Goal: Task Accomplishment & Management: Complete application form

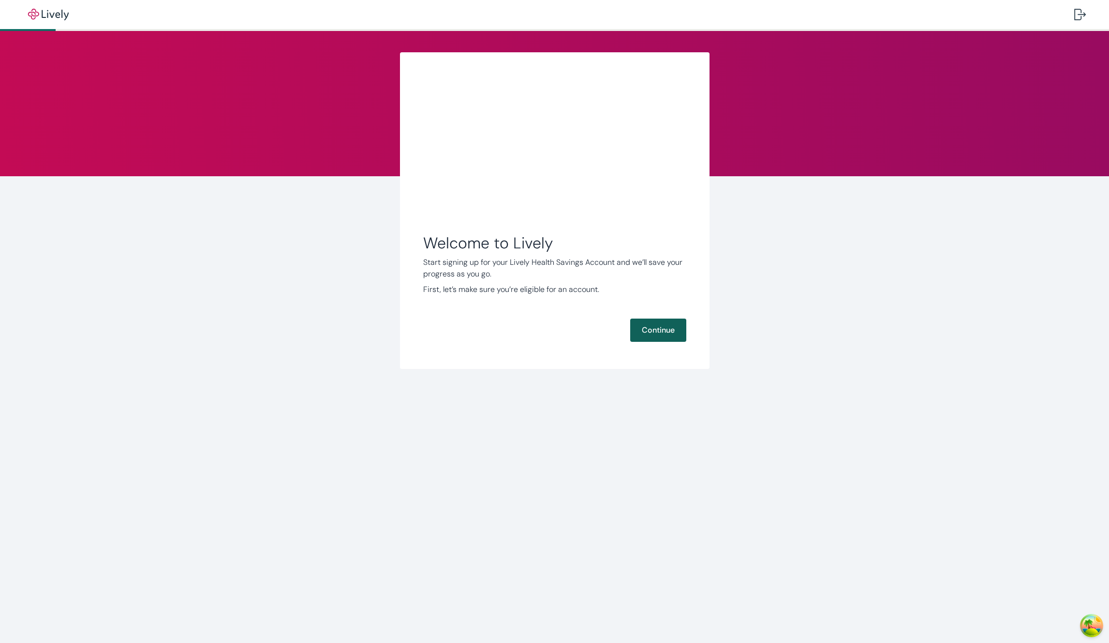
click at [668, 326] on button "Continue" at bounding box center [658, 329] width 56 height 23
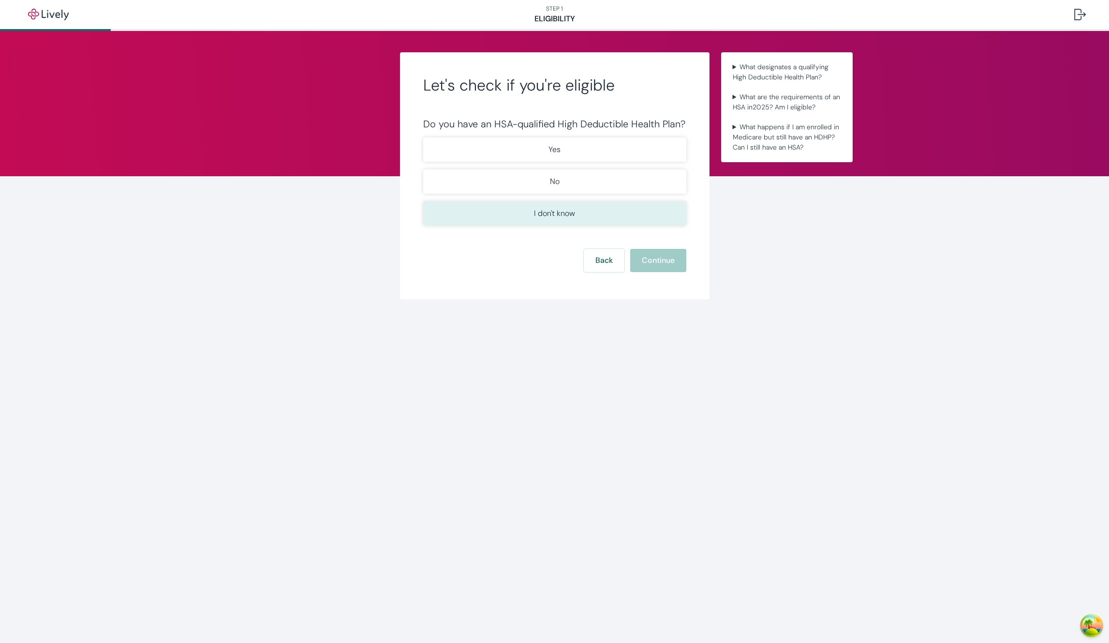
click at [572, 219] on p "I don't know" at bounding box center [554, 214] width 41 height 12
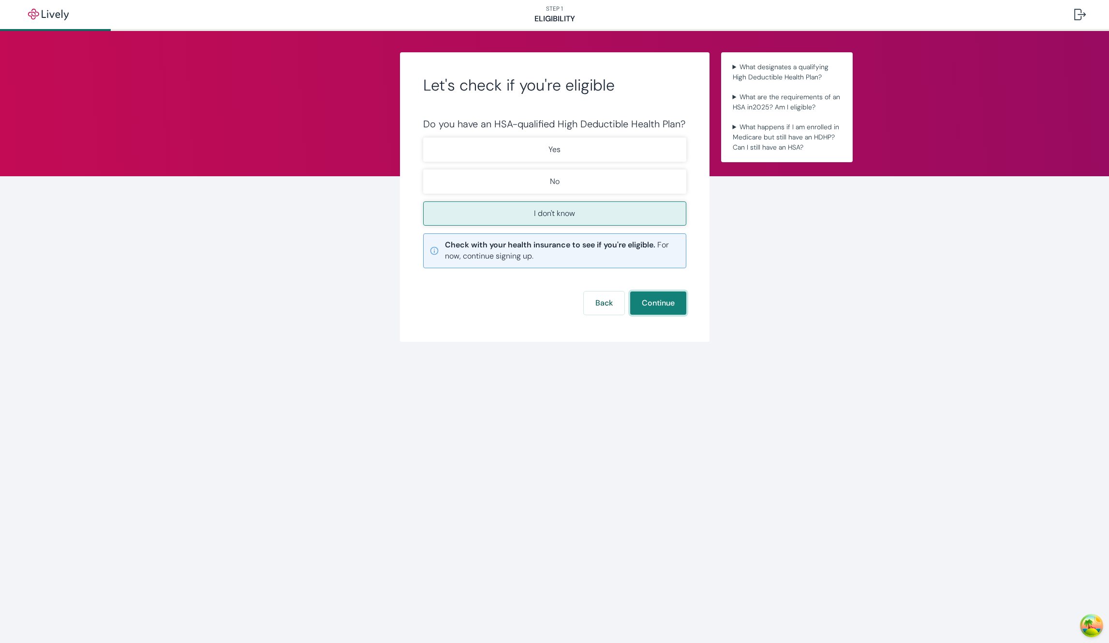
click at [662, 302] on button "Continue" at bounding box center [658, 302] width 56 height 23
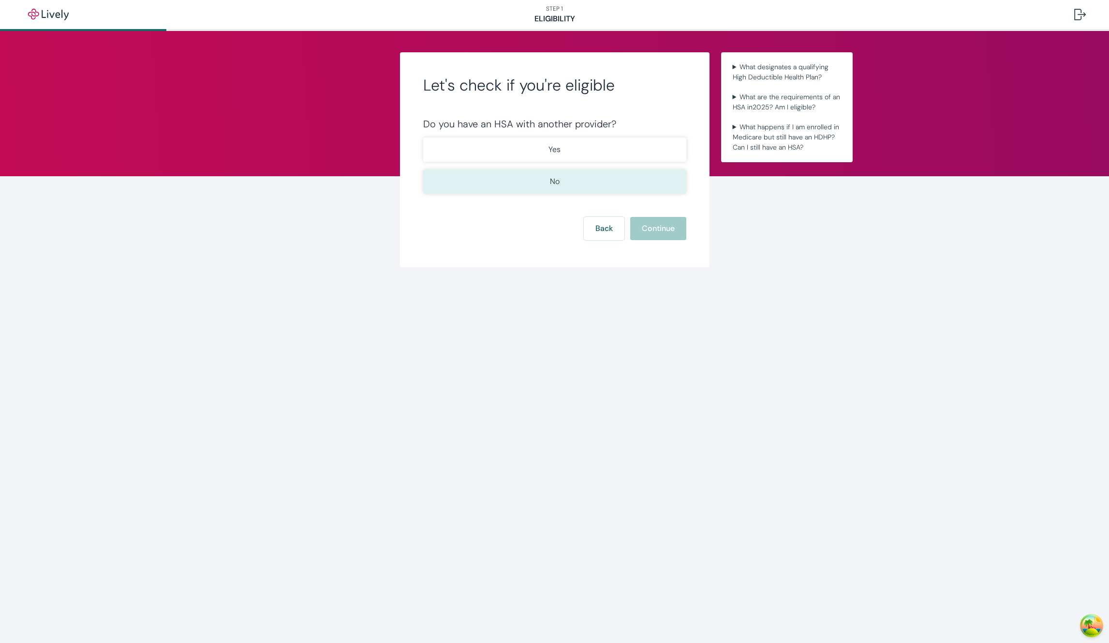
click at [616, 188] on button "No" at bounding box center [554, 181] width 263 height 24
drag, startPoint x: 667, startPoint y: 243, endPoint x: 664, endPoint y: 235, distance: 9.0
click at [666, 243] on div "Let's check if you're eligible Do you have an HSA with another provider? Yes No…" at bounding box center [555, 159] width 310 height 215
click at [664, 234] on button "Continue" at bounding box center [658, 228] width 56 height 23
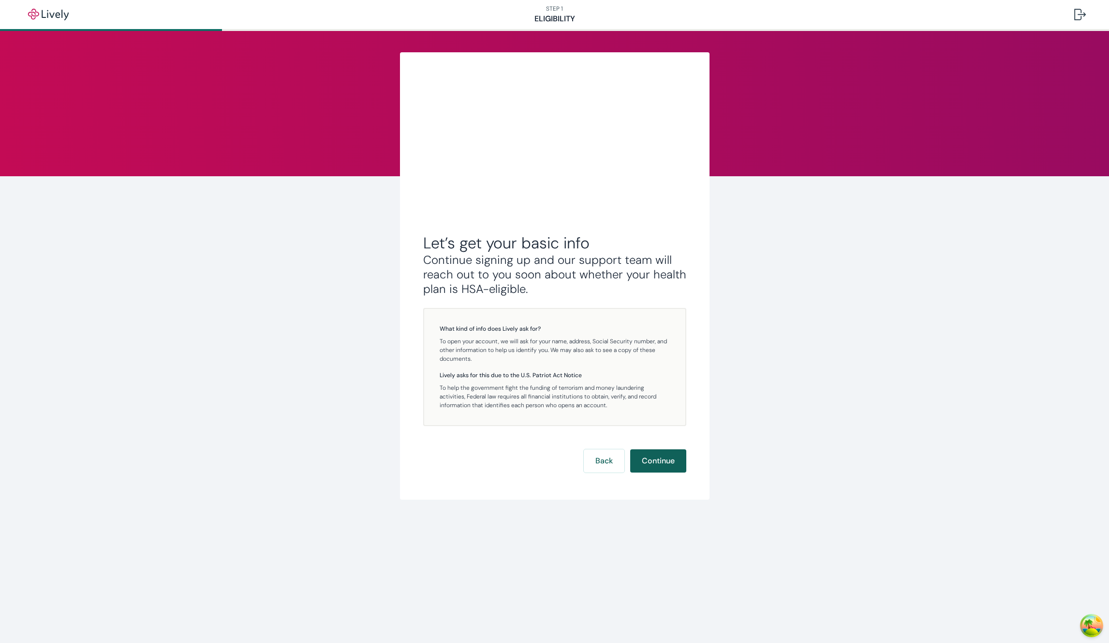
click at [654, 460] on button "Continue" at bounding box center [658, 460] width 56 height 23
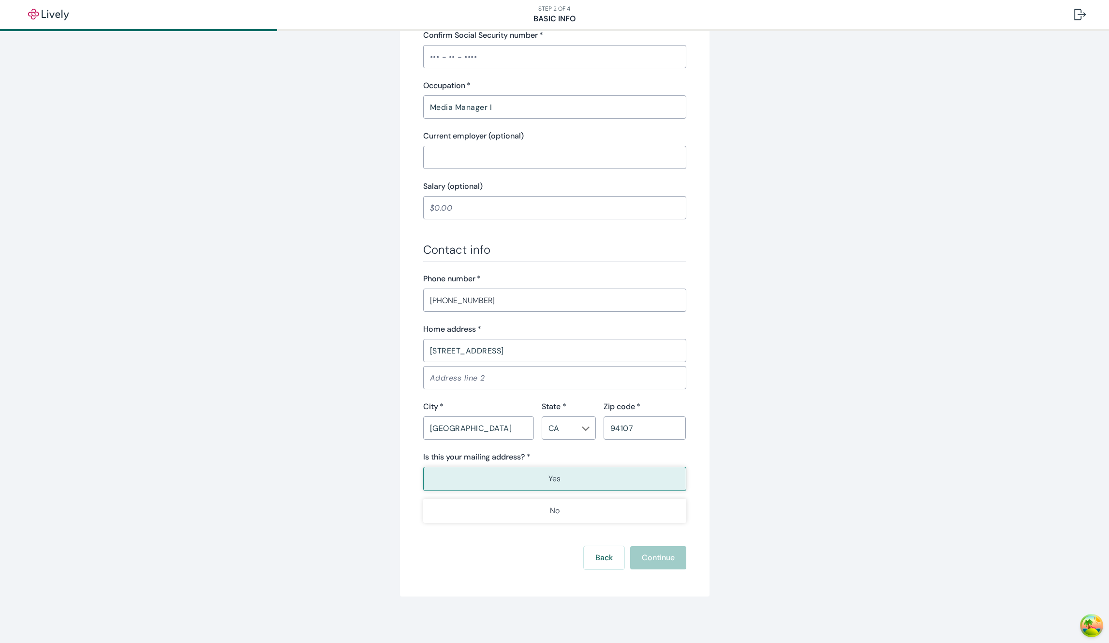
scroll to position [155, 0]
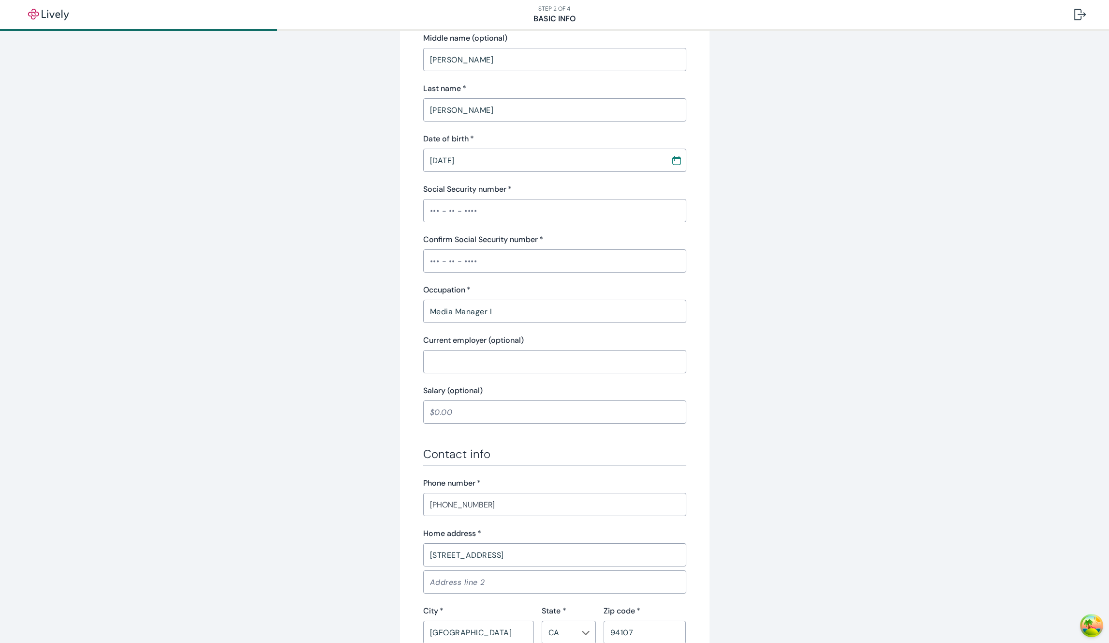
click at [503, 209] on input "Social Security number   *" at bounding box center [554, 210] width 263 height 19
type input "•••-••-5555"
click at [500, 261] on input "Confirm Social Security number   *" at bounding box center [554, 260] width 263 height 19
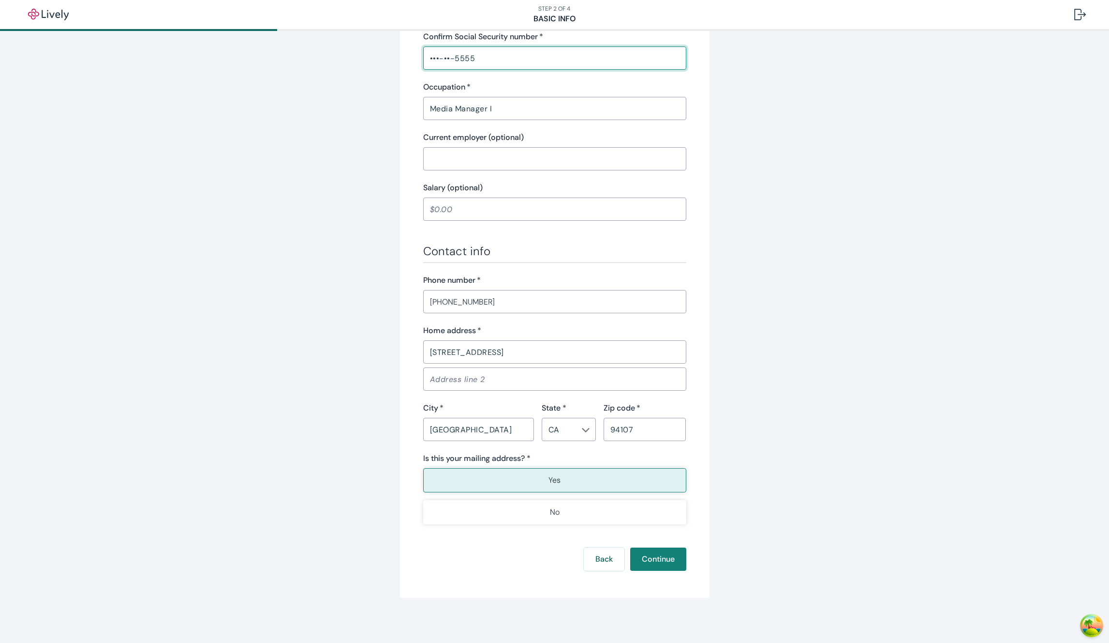
scroll to position [359, 0]
type input "•••-••-5555"
click at [652, 554] on button "Continue" at bounding box center [658, 557] width 56 height 23
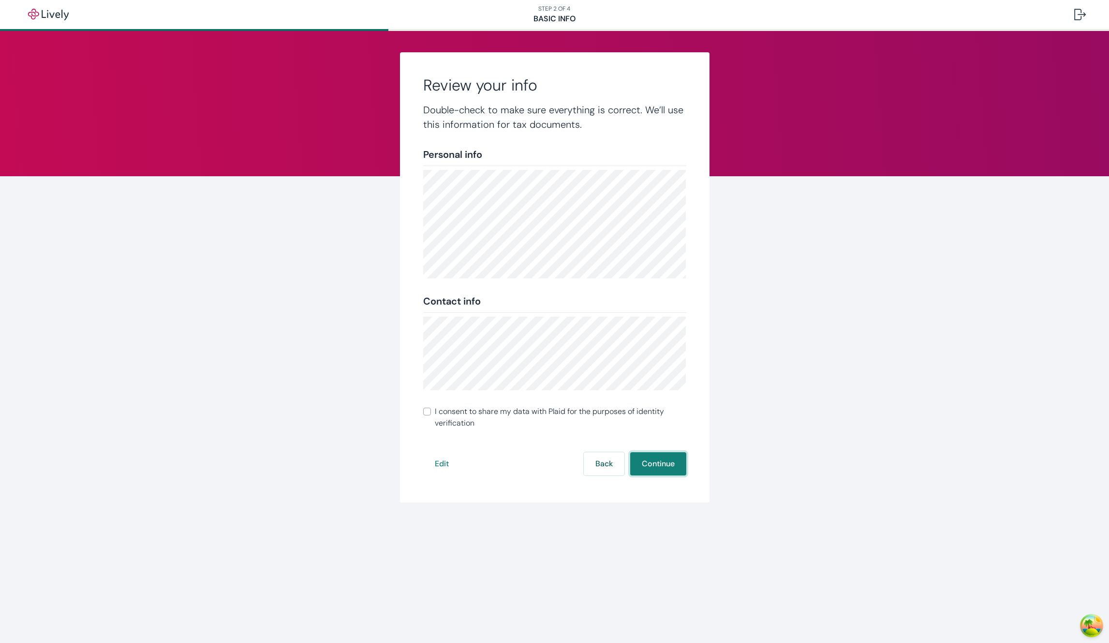
click at [655, 460] on button "Continue" at bounding box center [658, 463] width 56 height 23
click at [501, 411] on span "I consent to share my data with Plaid for the purposes of identity verification" at bounding box center [561, 416] width 252 height 23
click at [431, 411] on input "I consent to share my data with Plaid for the purposes of identity verification" at bounding box center [427, 411] width 8 height 8
checkbox input "true"
click at [663, 462] on button "Continue" at bounding box center [658, 463] width 56 height 23
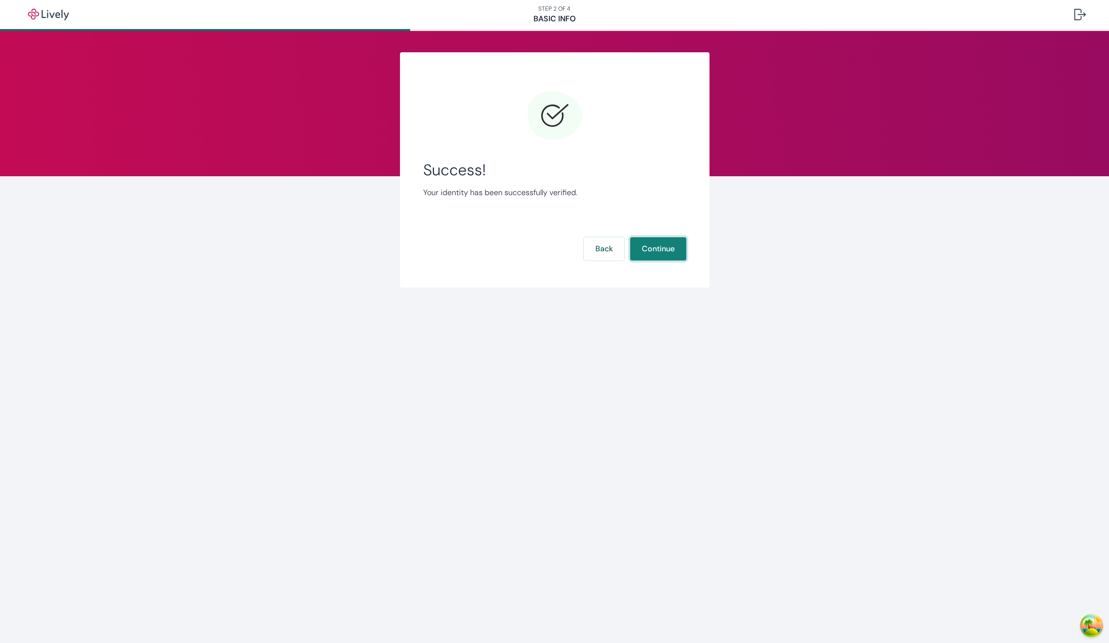
click at [661, 249] on button "Continue" at bounding box center [658, 248] width 56 height 23
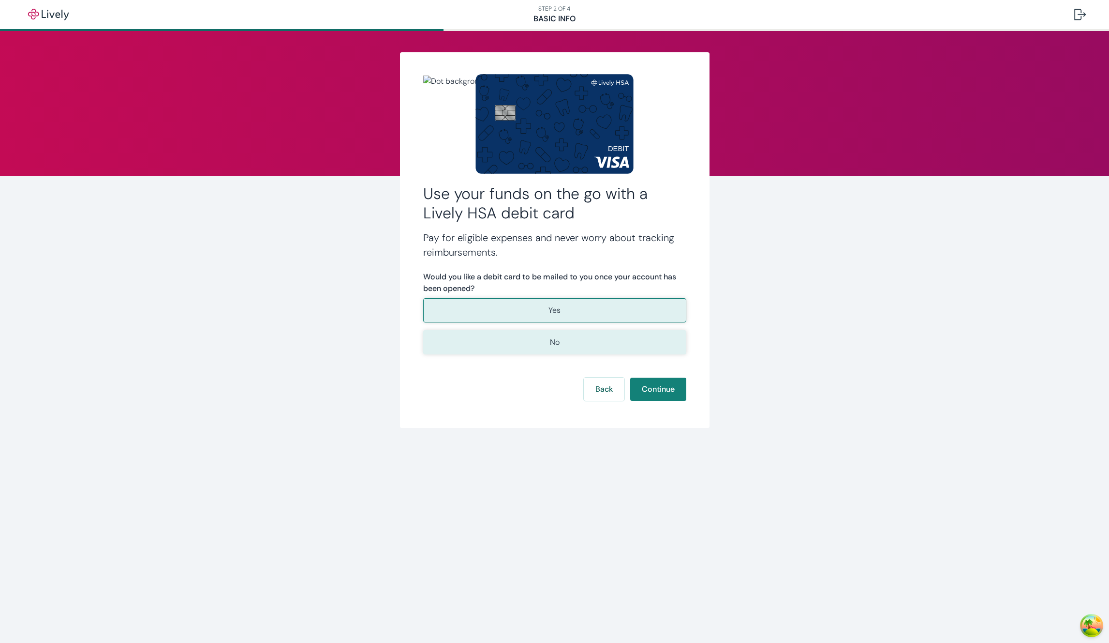
click at [592, 346] on button "No" at bounding box center [554, 342] width 263 height 24
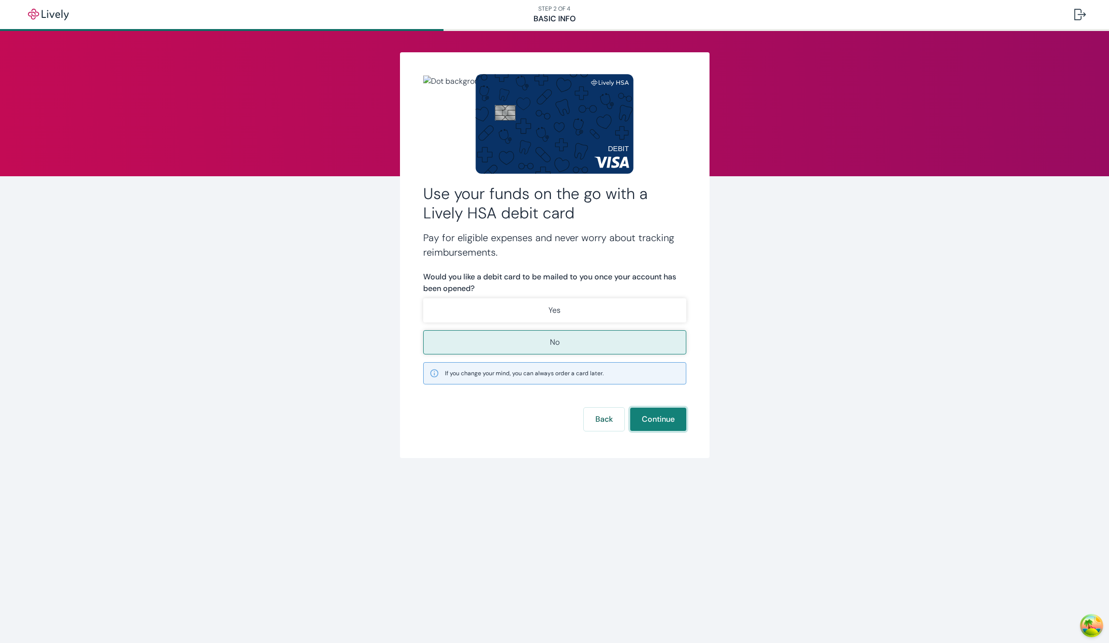
click at [656, 420] on button "Continue" at bounding box center [658, 418] width 56 height 23
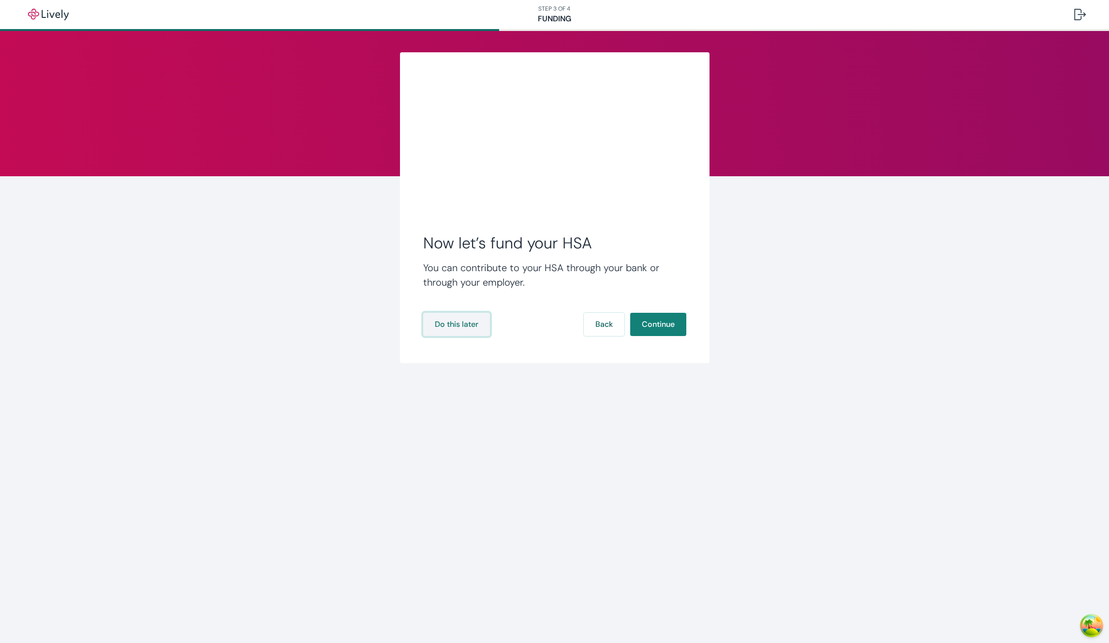
click at [475, 325] on button "Do this later" at bounding box center [456, 324] width 67 height 23
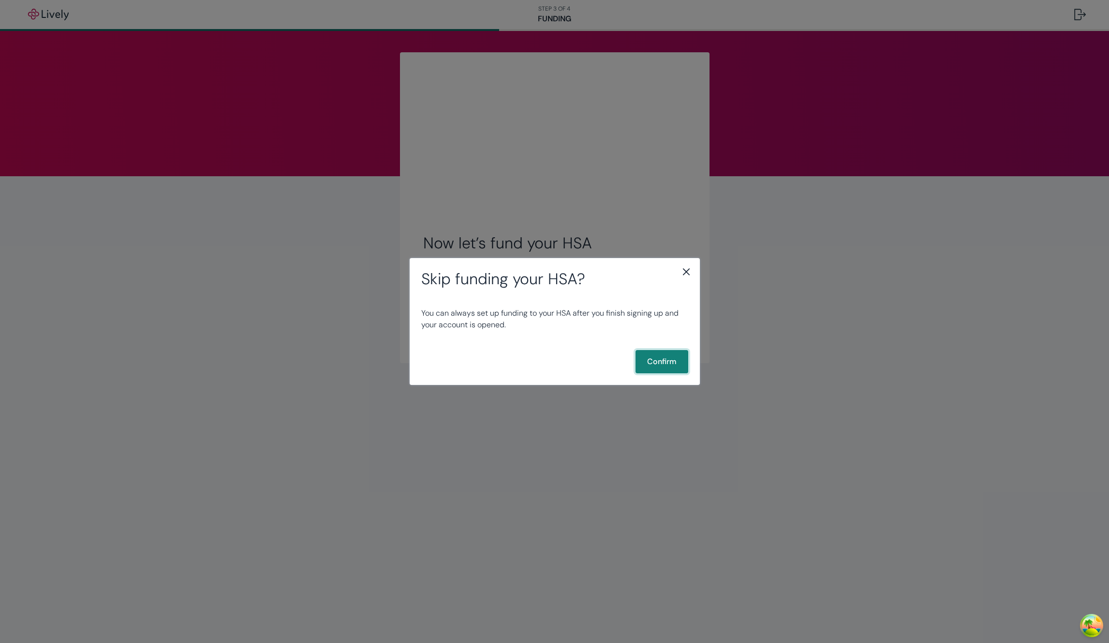
click at [658, 359] on button "Confirm" at bounding box center [662, 361] width 53 height 23
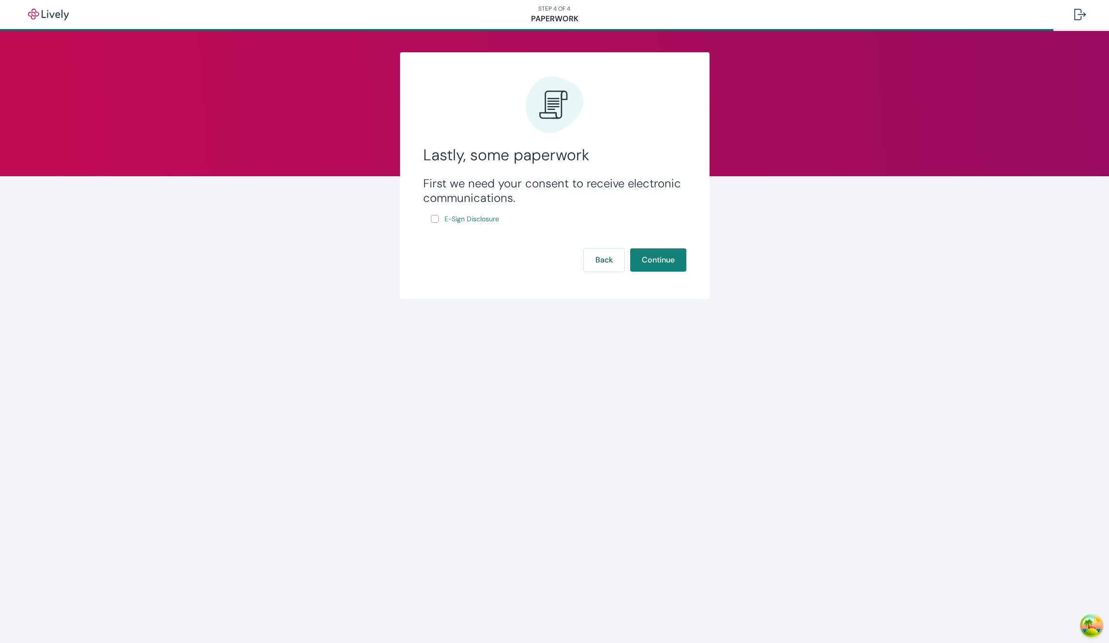
click at [437, 220] on input "E-Sign Disclosure" at bounding box center [435, 219] width 8 height 8
checkbox input "true"
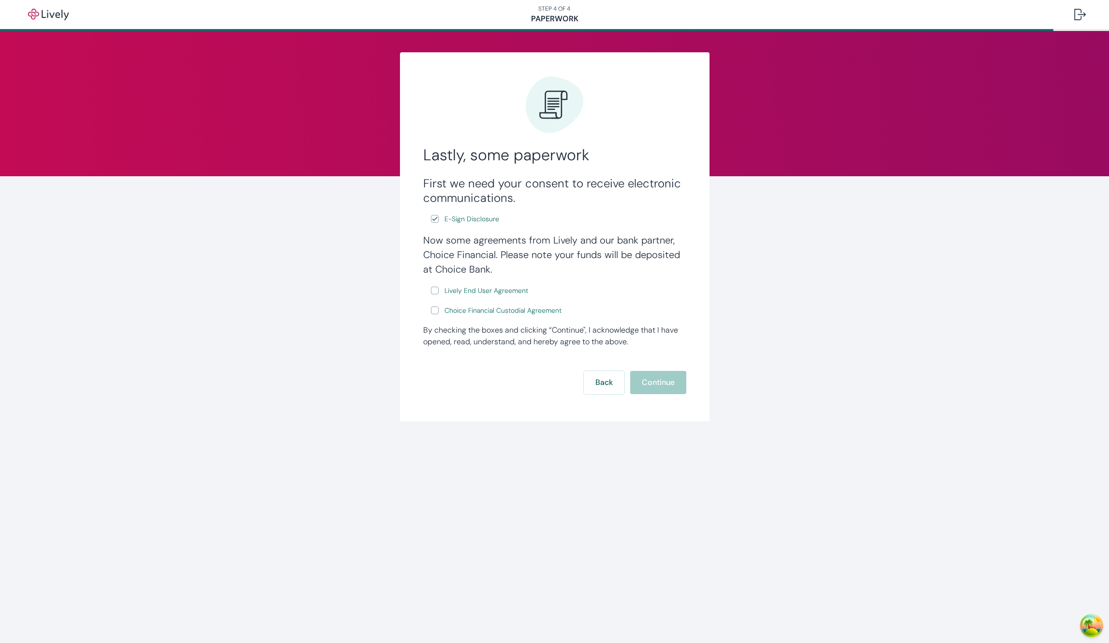
click at [436, 289] on input "Lively End User Agreement" at bounding box center [435, 290] width 8 height 8
checkbox input "true"
drag, startPoint x: 434, startPoint y: 309, endPoint x: 442, endPoint y: 316, distance: 10.9
click at [434, 309] on input "Choice Financial Custodial Agreement" at bounding box center [435, 310] width 8 height 8
checkbox input "true"
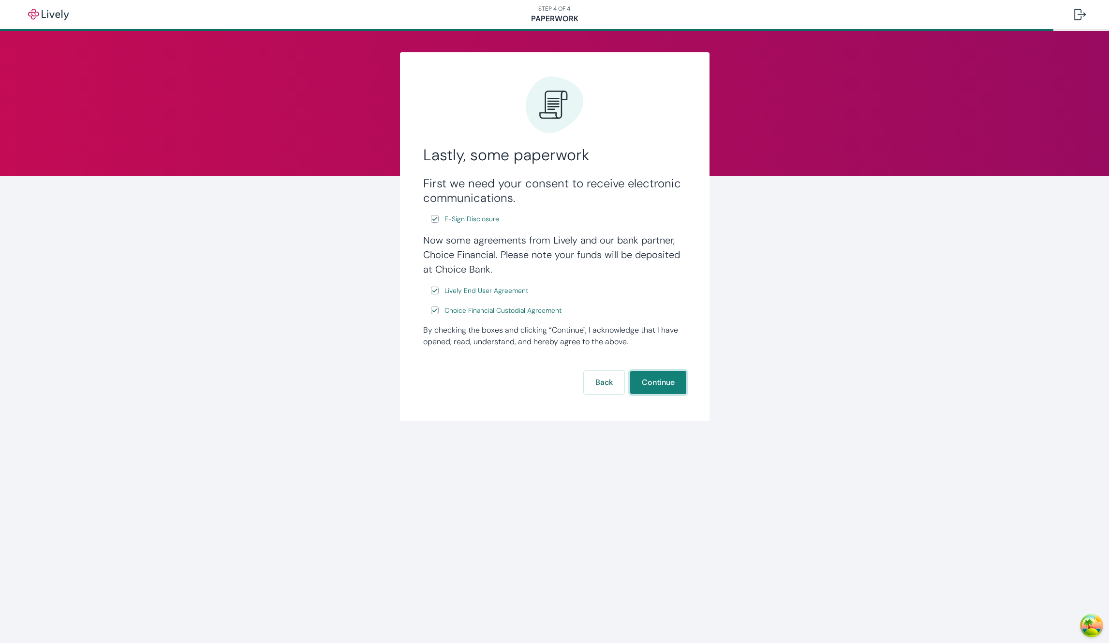
click at [648, 377] on button "Continue" at bounding box center [658, 382] width 56 height 23
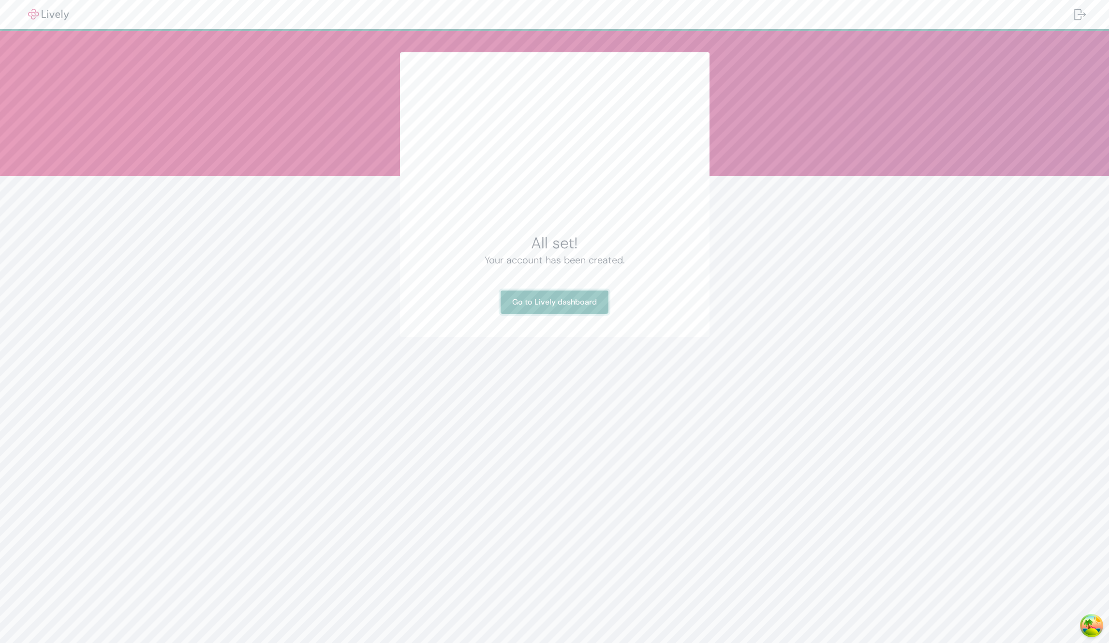
click at [543, 299] on link "Go to Lively dashboard" at bounding box center [555, 301] width 108 height 23
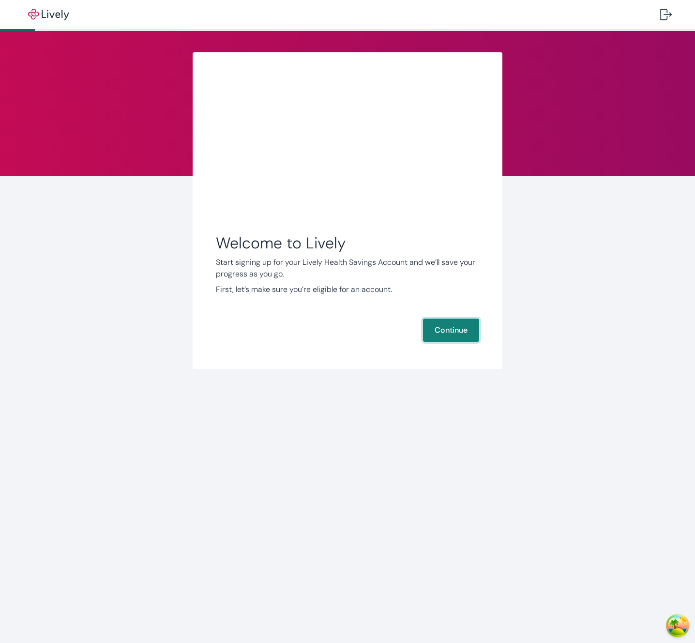
click at [448, 330] on button "Continue" at bounding box center [451, 329] width 56 height 23
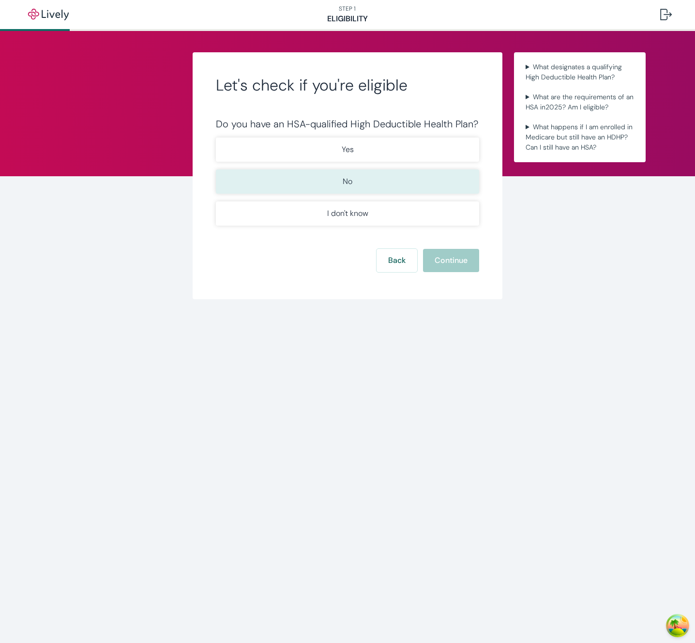
click at [377, 184] on button "No" at bounding box center [347, 181] width 263 height 24
click at [444, 262] on button "Continue" at bounding box center [451, 260] width 56 height 23
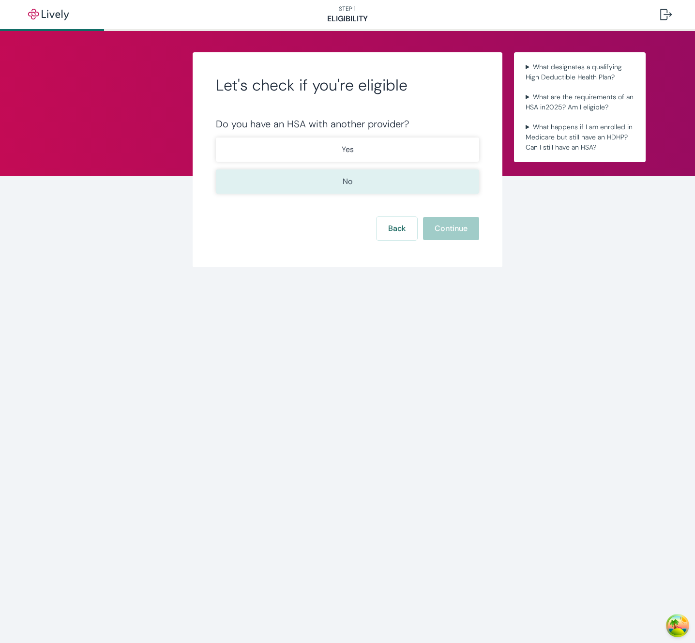
click at [358, 180] on button "No" at bounding box center [347, 181] width 263 height 24
click at [434, 229] on button "Continue" at bounding box center [451, 228] width 56 height 23
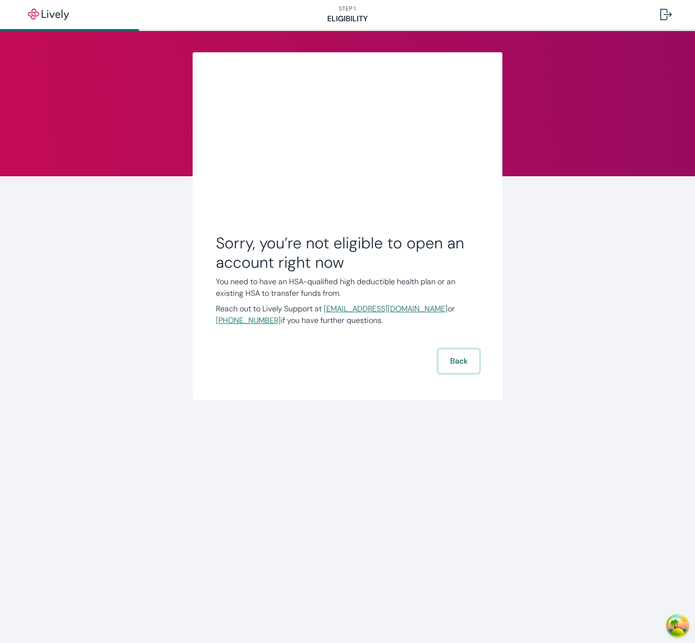
click at [449, 363] on button "Back" at bounding box center [458, 360] width 41 height 23
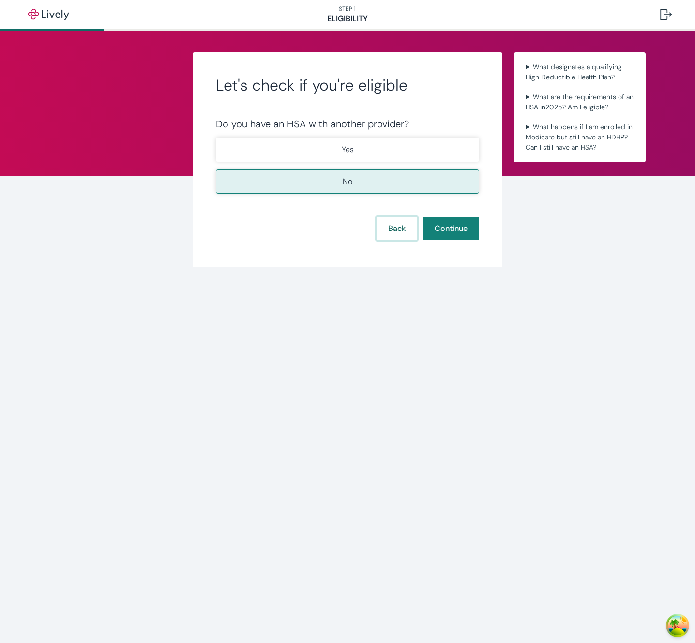
click at [387, 226] on button "Back" at bounding box center [396, 228] width 41 height 23
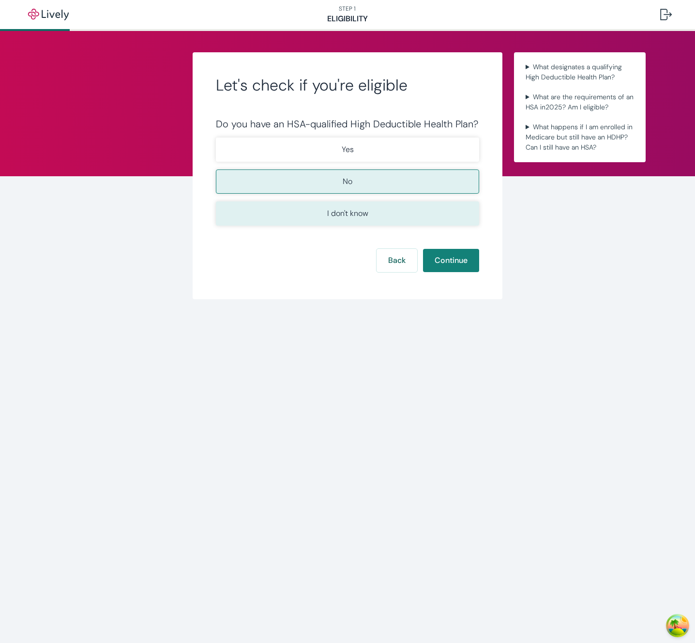
click at [357, 214] on p "I don't know" at bounding box center [347, 214] width 41 height 12
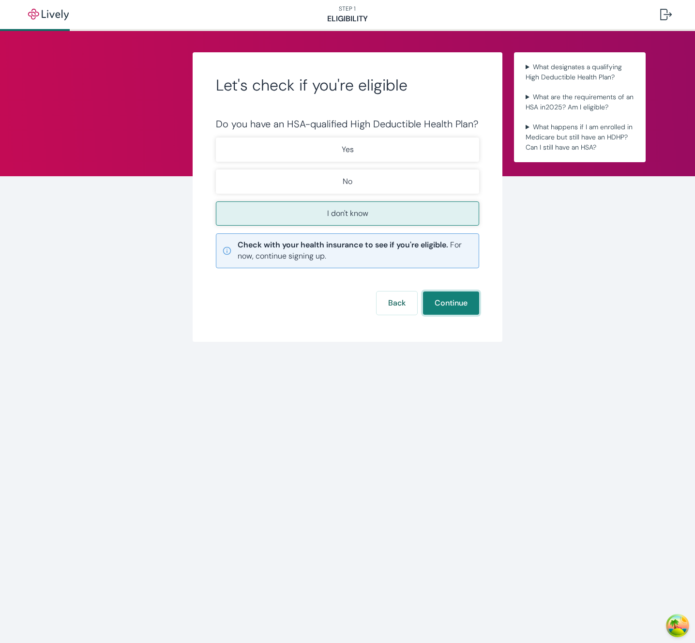
click at [440, 301] on button "Continue" at bounding box center [451, 302] width 56 height 23
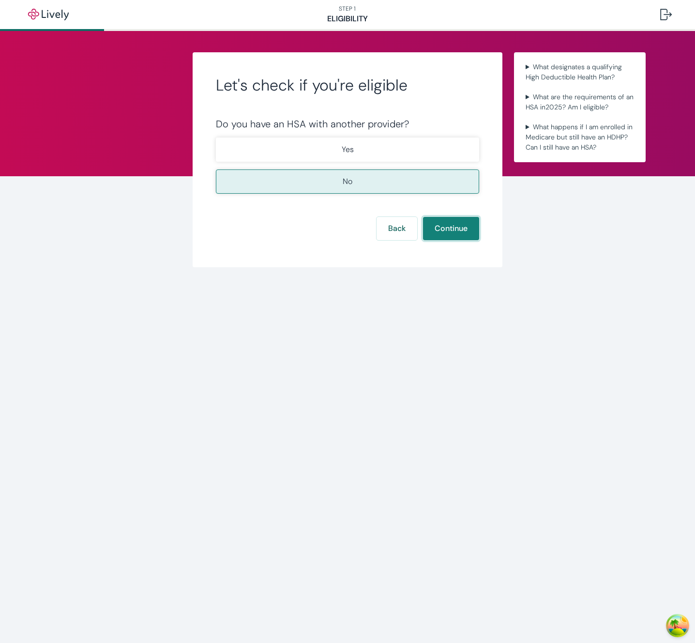
click at [438, 225] on button "Continue" at bounding box center [451, 228] width 56 height 23
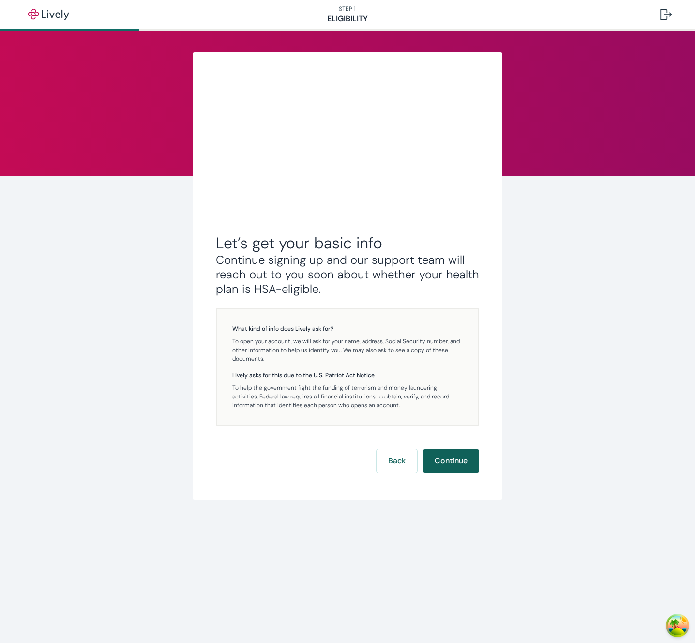
click at [451, 463] on button "Continue" at bounding box center [451, 460] width 56 height 23
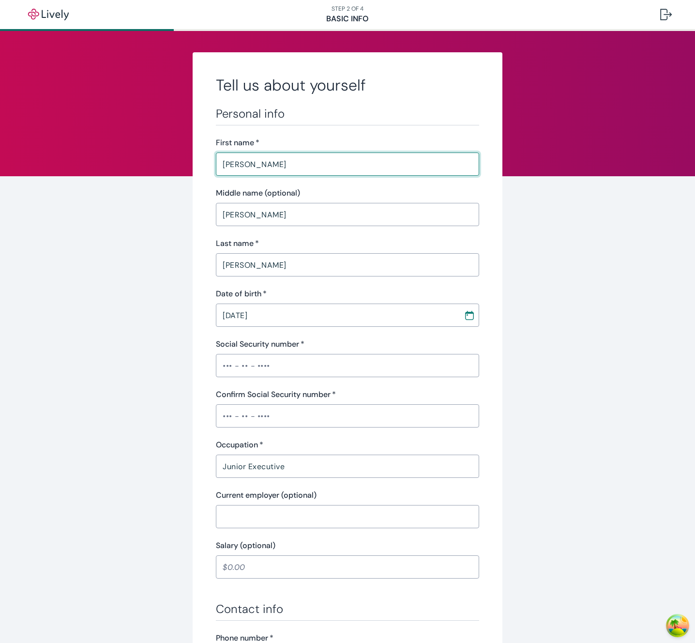
click at [289, 374] on input "Social Security number   *" at bounding box center [347, 365] width 263 height 19
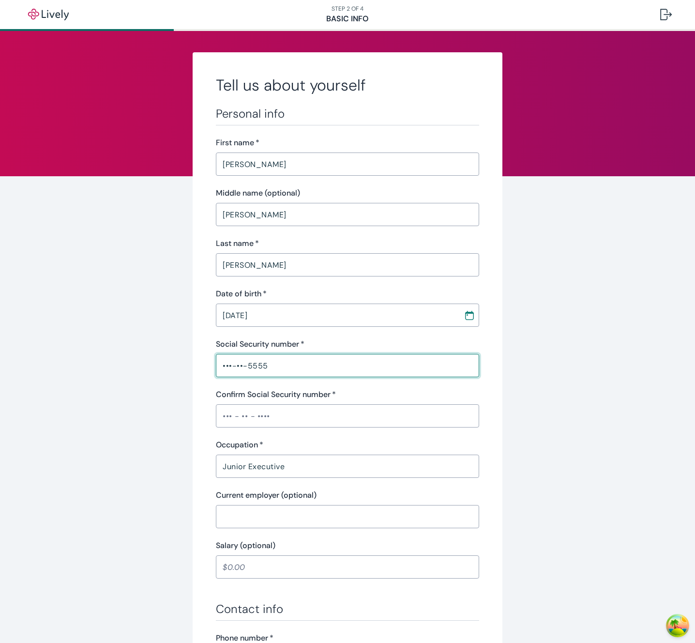
type input "•••-••-5555"
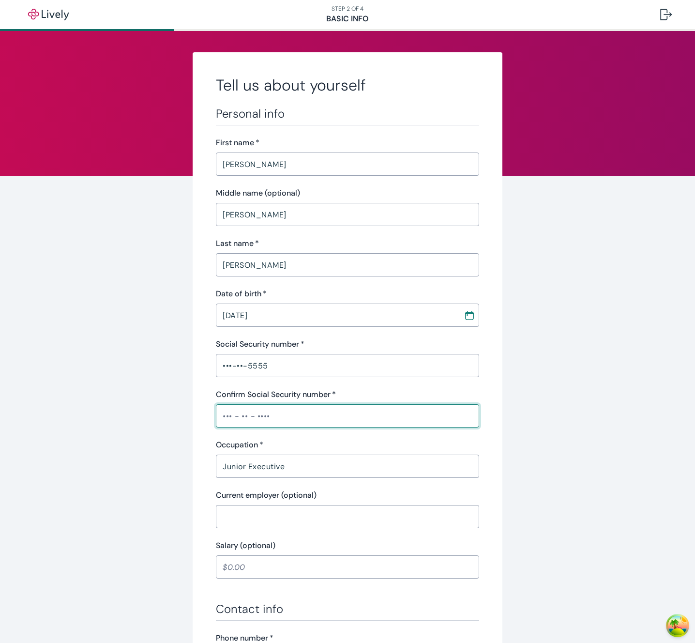
click at [310, 410] on input "Confirm Social Security number   *" at bounding box center [347, 415] width 263 height 19
type input "•••-••-5555"
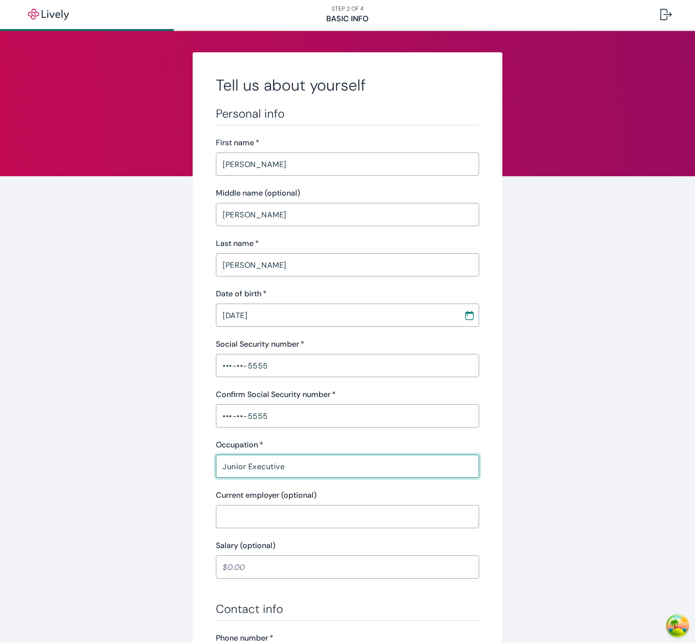
click at [286, 470] on input "Junior Executive" at bounding box center [347, 465] width 263 height 19
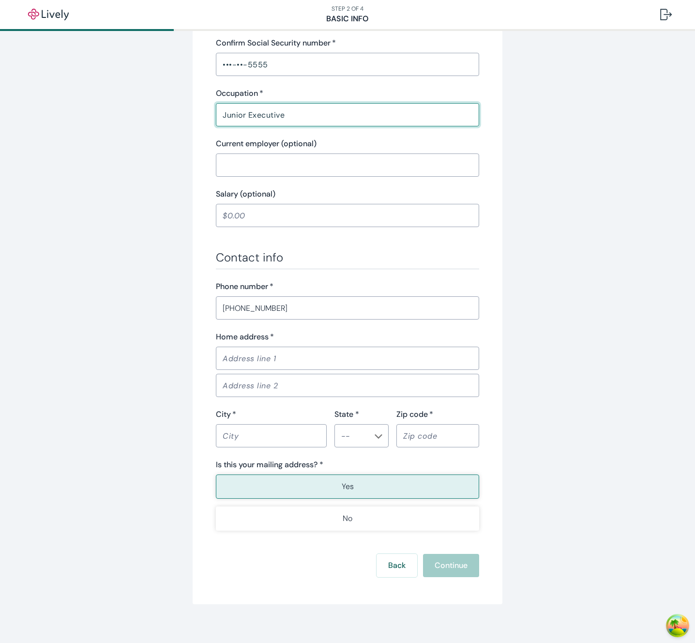
scroll to position [359, 0]
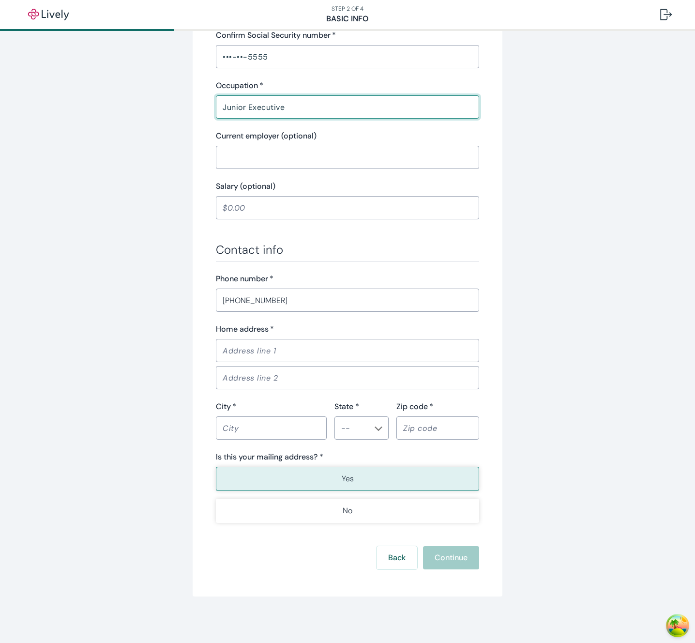
click at [355, 432] on input "State *" at bounding box center [353, 428] width 32 height 14
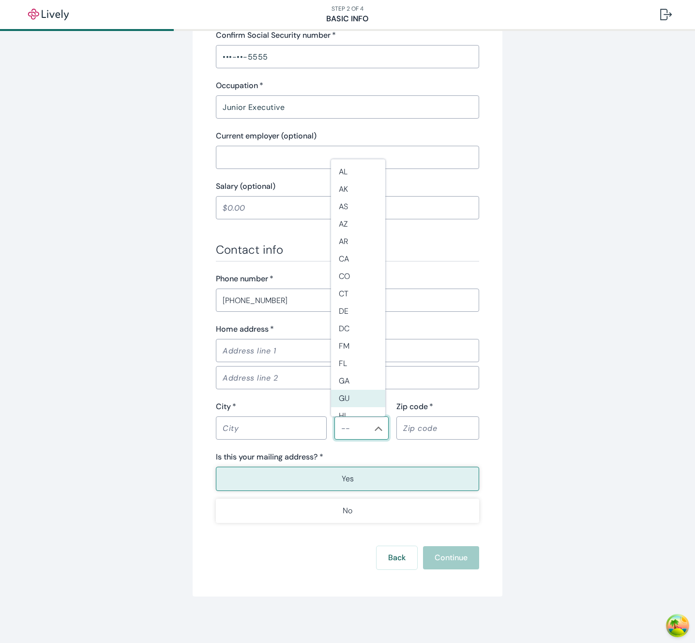
click at [350, 374] on li "GA" at bounding box center [358, 380] width 54 height 17
type input "GA"
click at [251, 416] on div "​" at bounding box center [271, 427] width 111 height 23
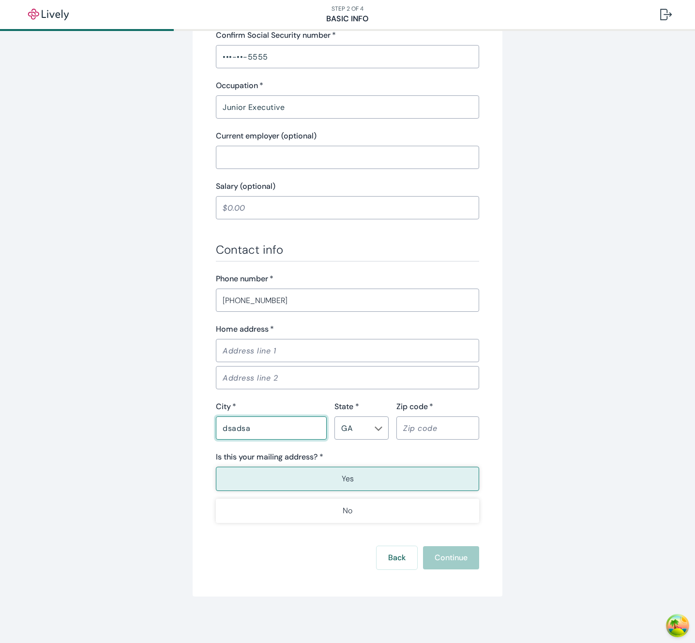
type input "dsadsa"
click at [420, 430] on input "Zip code   *" at bounding box center [437, 427] width 83 height 19
type input "55555"
drag, startPoint x: 611, startPoint y: 405, endPoint x: 490, endPoint y: 374, distance: 125.3
click at [610, 405] on div "Tell us about yourself Personal info First name   * [PERSON_NAME] ​ Middle name…" at bounding box center [347, 157] width 695 height 971
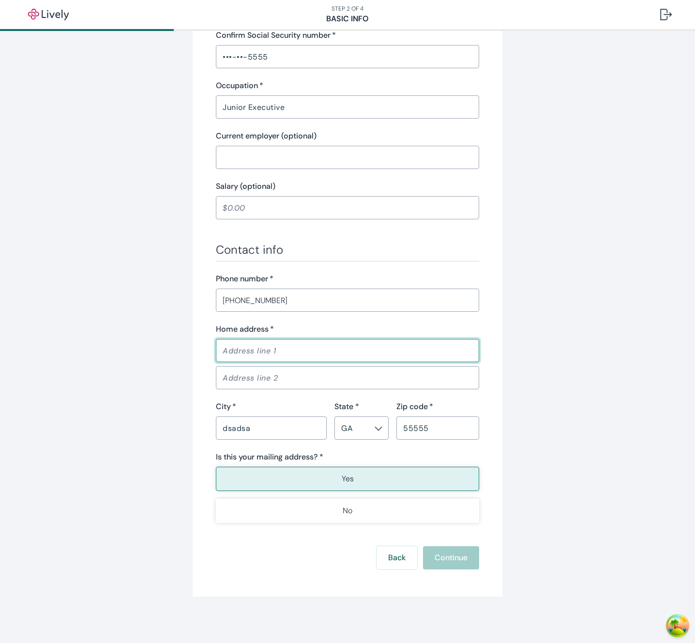
click at [227, 350] on input "Home address   *" at bounding box center [347, 350] width 263 height 19
type input "dsadsa"
click at [547, 312] on div "Tell us about yourself Personal info First name   * [PERSON_NAME] ​ Middle name…" at bounding box center [347, 144] width 464 height 903
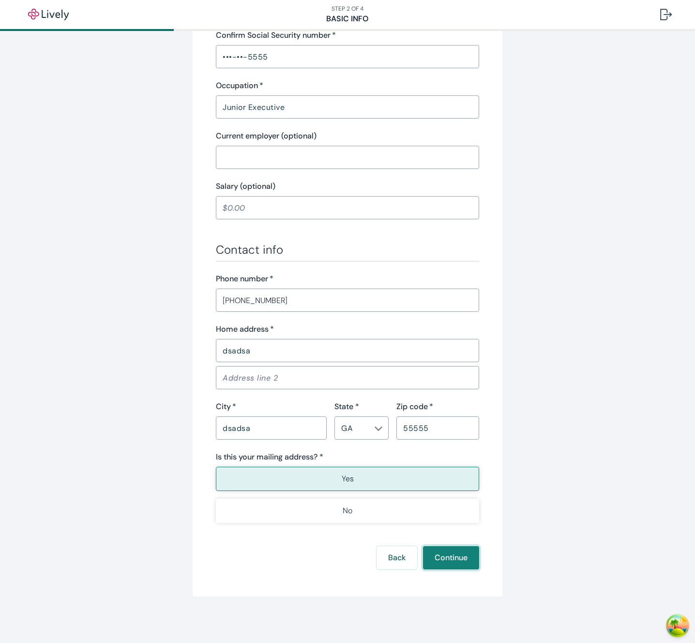
click at [439, 551] on button "Continue" at bounding box center [451, 557] width 56 height 23
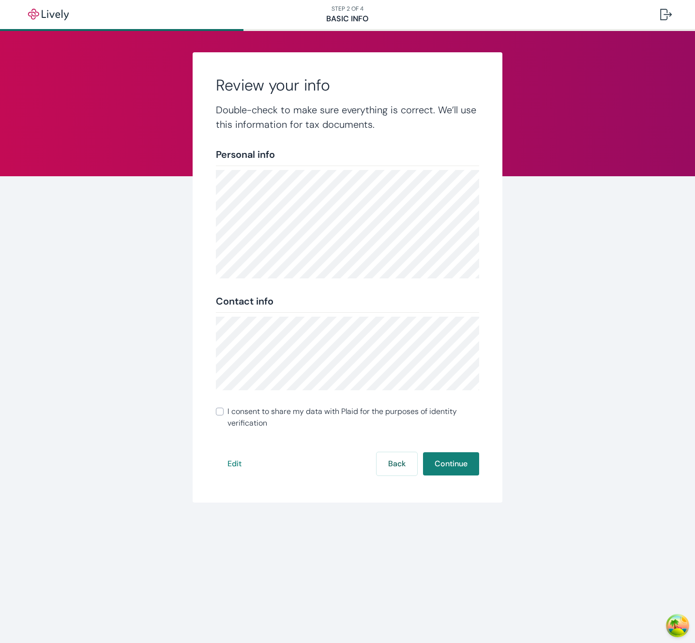
click at [220, 411] on input "I consent to share my data with Plaid for the purposes of identity verification" at bounding box center [220, 411] width 8 height 8
checkbox input "true"
click at [446, 467] on button "Continue" at bounding box center [451, 463] width 56 height 23
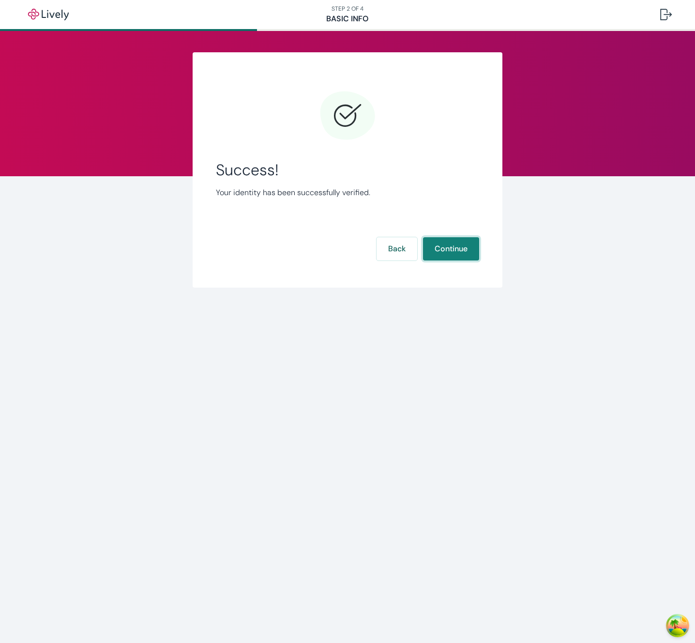
click at [437, 251] on button "Continue" at bounding box center [451, 248] width 56 height 23
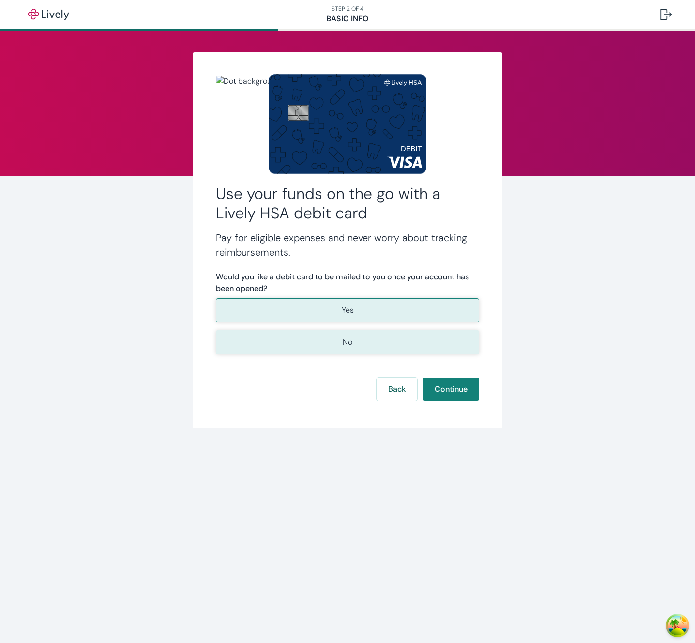
click at [340, 337] on button "No" at bounding box center [347, 342] width 263 height 24
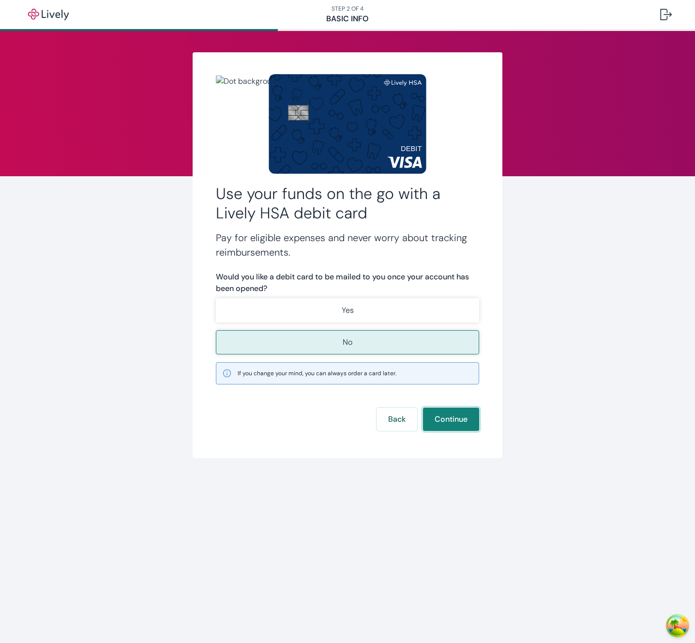
click at [442, 419] on button "Continue" at bounding box center [451, 418] width 56 height 23
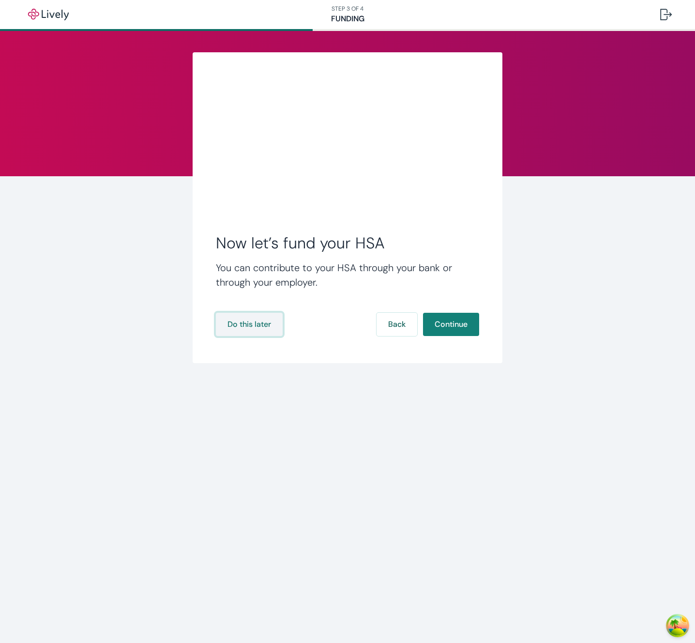
click at [260, 322] on button "Do this later" at bounding box center [249, 324] width 67 height 23
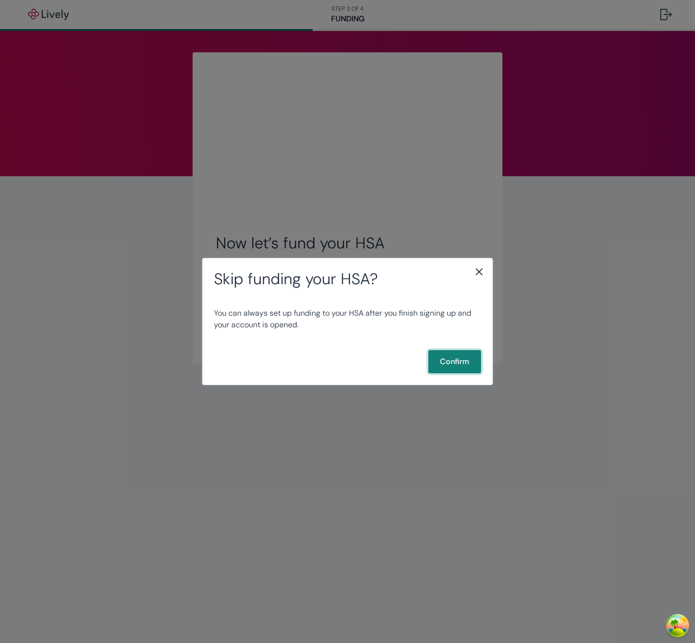
click at [445, 359] on button "Confirm" at bounding box center [454, 361] width 53 height 23
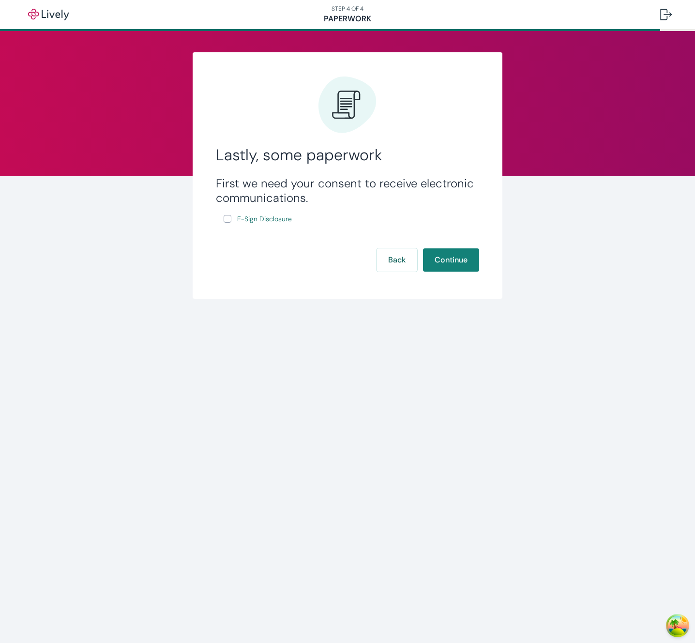
click at [224, 219] on input "E-Sign Disclosure" at bounding box center [228, 219] width 8 height 8
checkbox input "true"
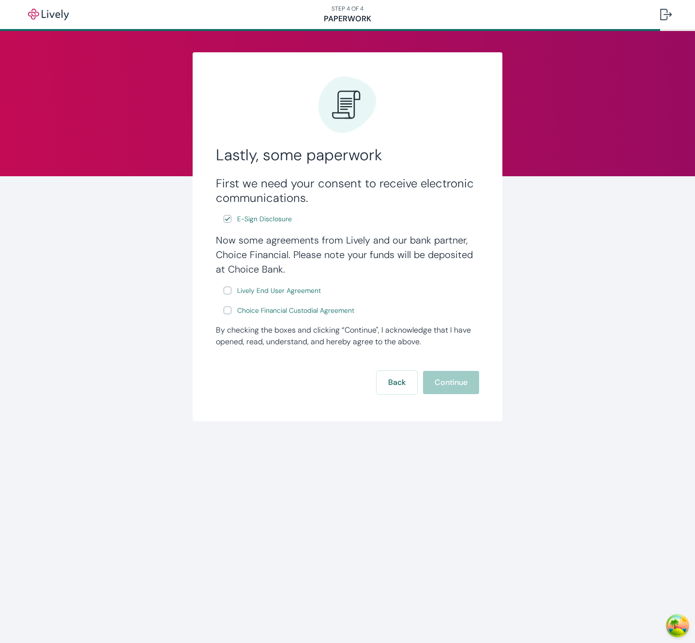
drag, startPoint x: 226, startPoint y: 288, endPoint x: 227, endPoint y: 296, distance: 7.8
click at [226, 289] on input "Lively End User Agreement" at bounding box center [228, 290] width 8 height 8
checkbox input "true"
click at [224, 313] on input "Choice Financial Custodial Agreement" at bounding box center [228, 310] width 8 height 8
checkbox input "true"
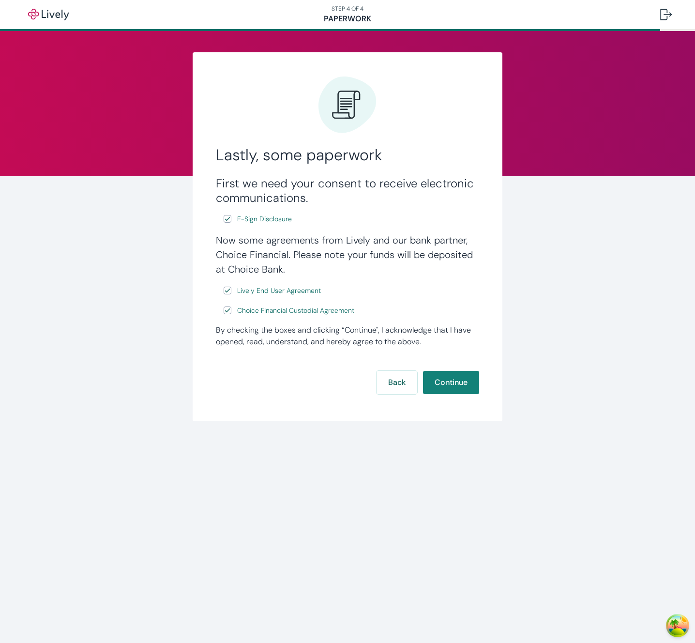
click at [221, 308] on div "Now some agreements from Lively and our bank partner, Choice Financial. Please …" at bounding box center [347, 275] width 263 height 84
click at [225, 293] on input "Lively End User Agreement" at bounding box center [228, 290] width 8 height 8
checkbox input "false"
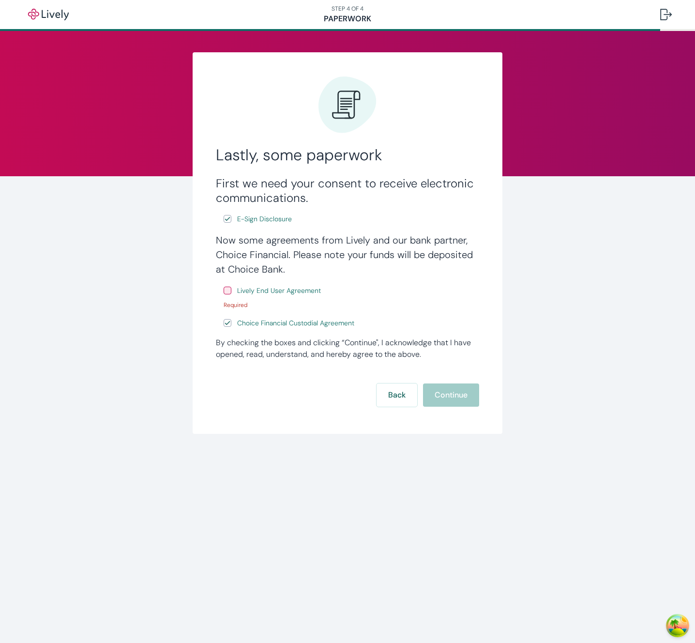
click at [228, 313] on div "Now some agreements from Lively and our bank partner, Choice Financial. Please …" at bounding box center [347, 281] width 263 height 96
click at [227, 323] on input "Choice Financial Custodial Agreement" at bounding box center [228, 323] width 8 height 8
checkbox input "false"
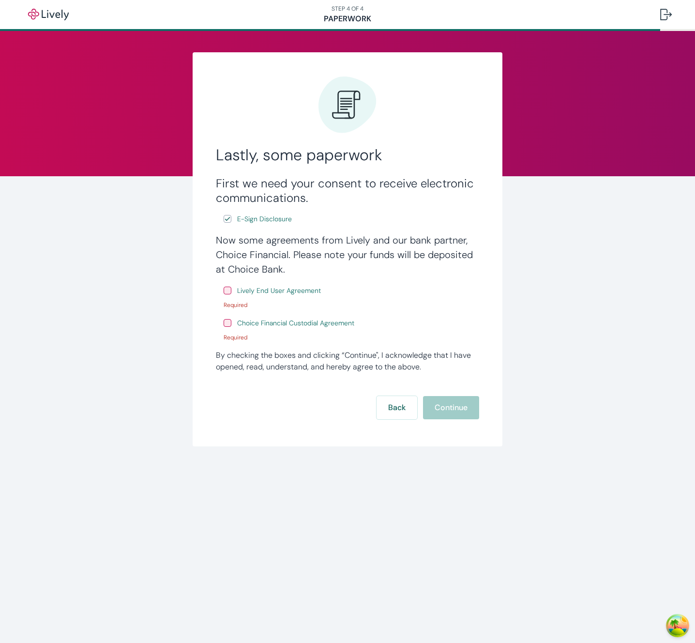
click at [229, 297] on div "Lively End User Agreement Required" at bounding box center [351, 296] width 255 height 25
click at [229, 294] on label "Lively End User Agreement" at bounding box center [273, 290] width 99 height 12
click at [229, 294] on input "Lively End User Agreement" at bounding box center [228, 290] width 8 height 8
checkbox input "true"
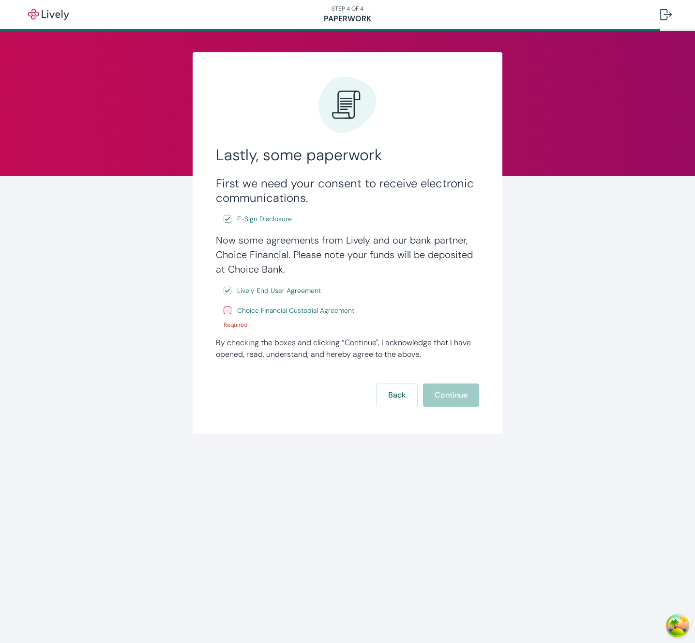
click at [227, 313] on input "Choice Financial Custodial Agreement" at bounding box center [228, 310] width 8 height 8
checkbox input "true"
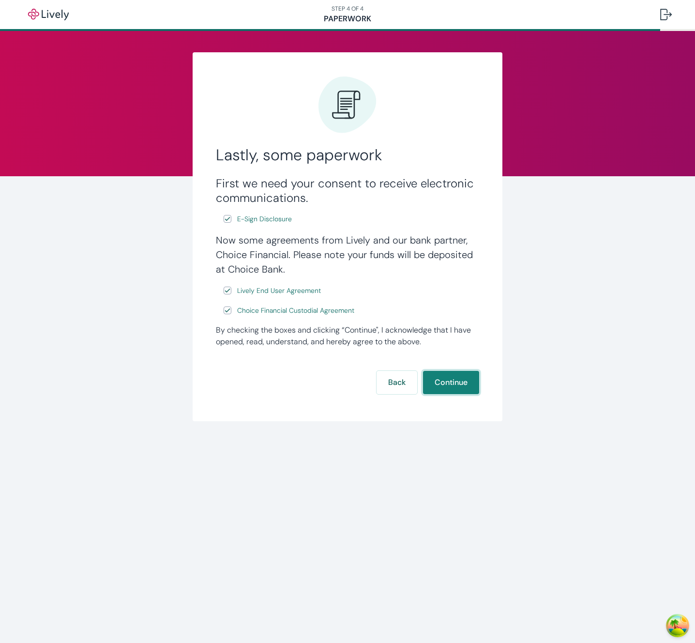
click at [443, 381] on button "Continue" at bounding box center [451, 382] width 56 height 23
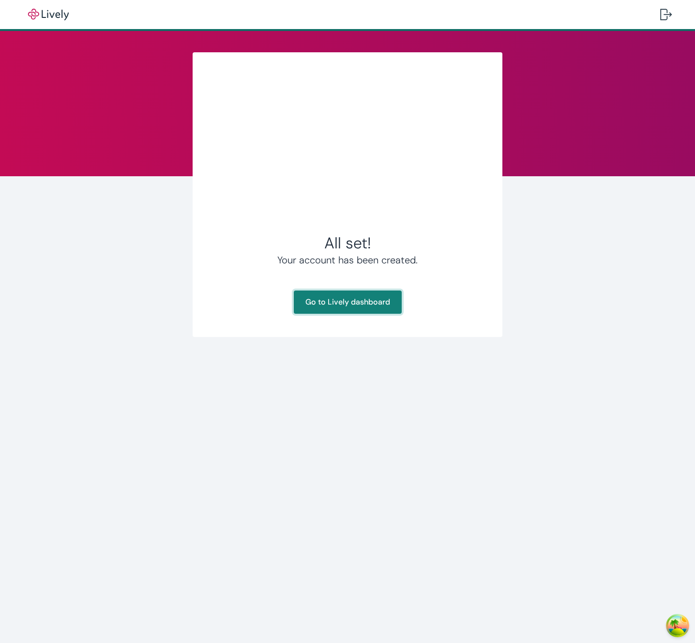
click at [348, 305] on link "Go to Lively dashboard" at bounding box center [348, 301] width 108 height 23
